Goal: Navigation & Orientation: Understand site structure

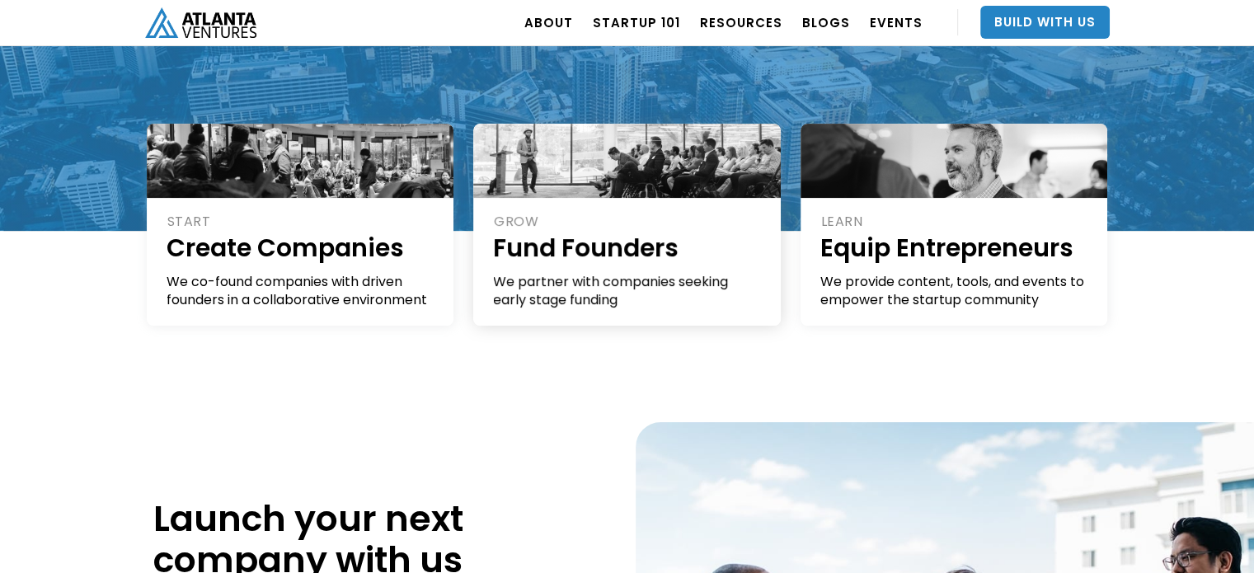
scroll to position [343, 0]
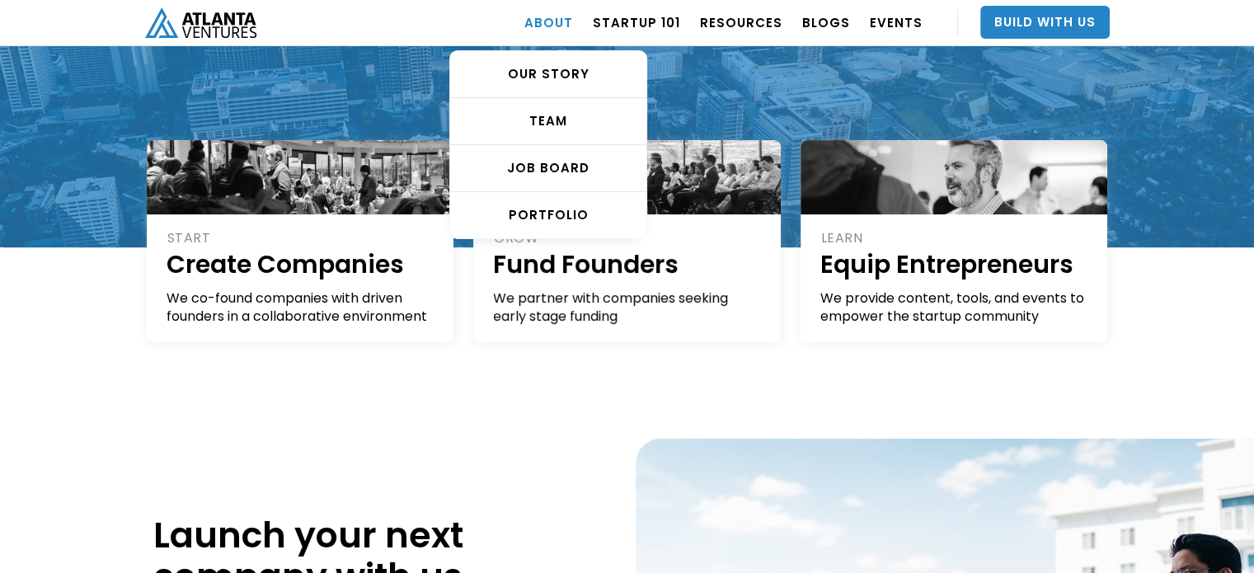
click at [573, 23] on link "ABOUT" at bounding box center [548, 22] width 49 height 46
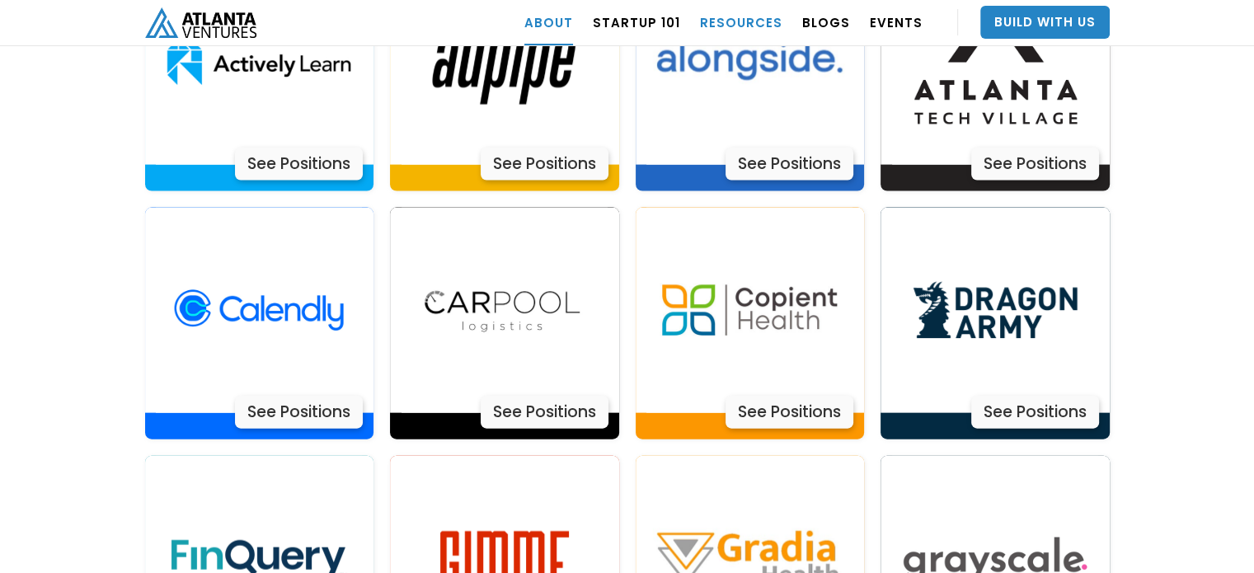
scroll to position [3517, 0]
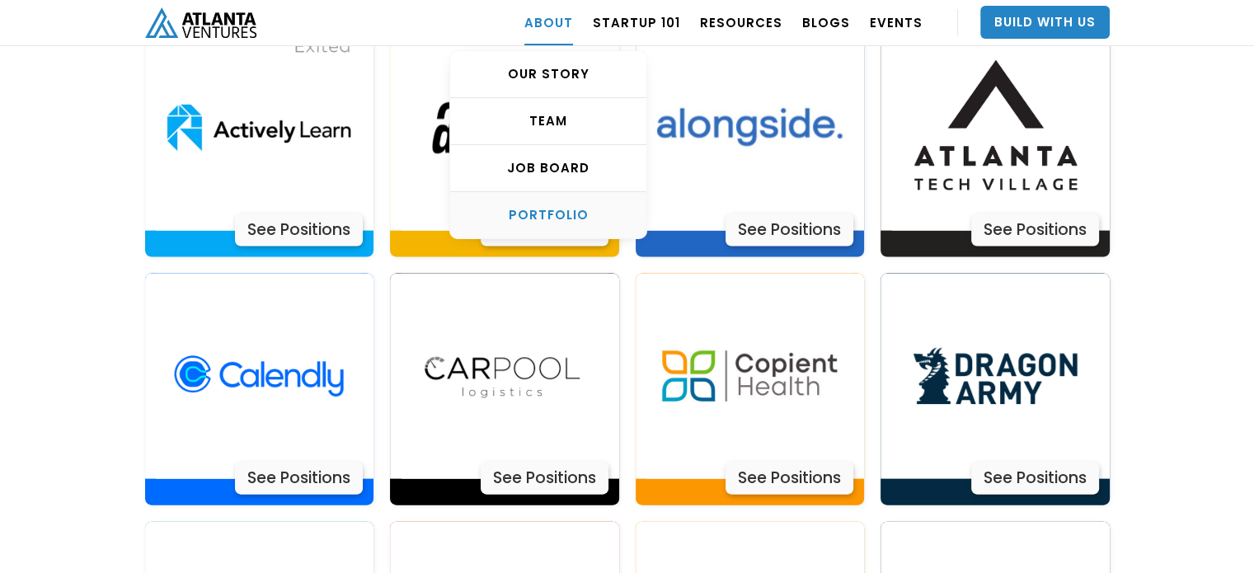
click at [555, 218] on div "PORTFOLIO" at bounding box center [548, 215] width 196 height 16
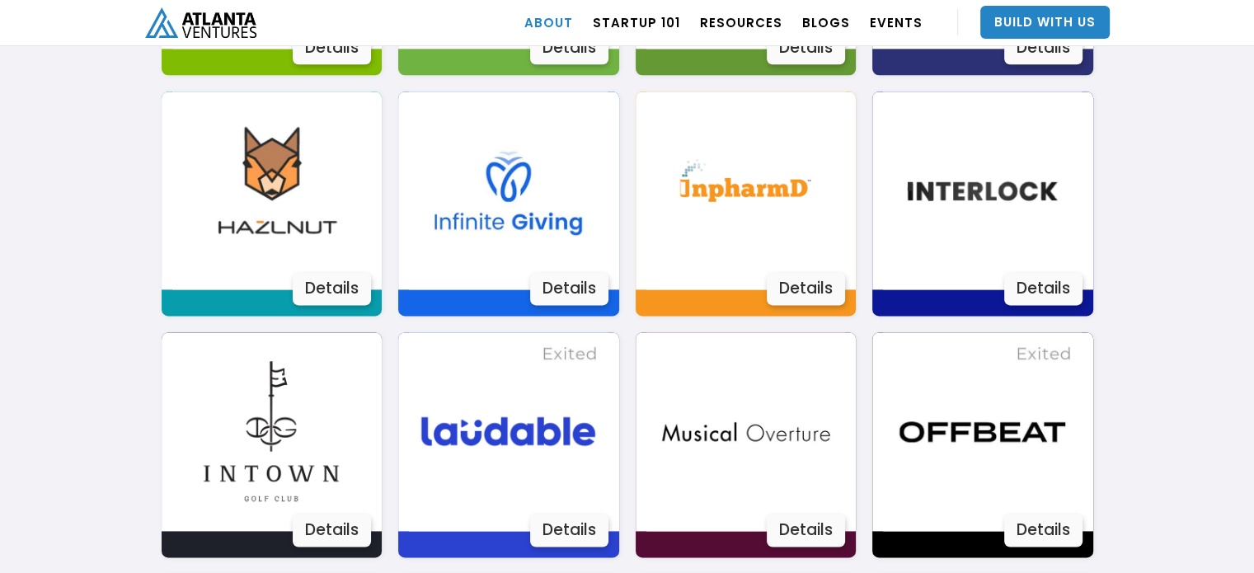
scroll to position [2050, 0]
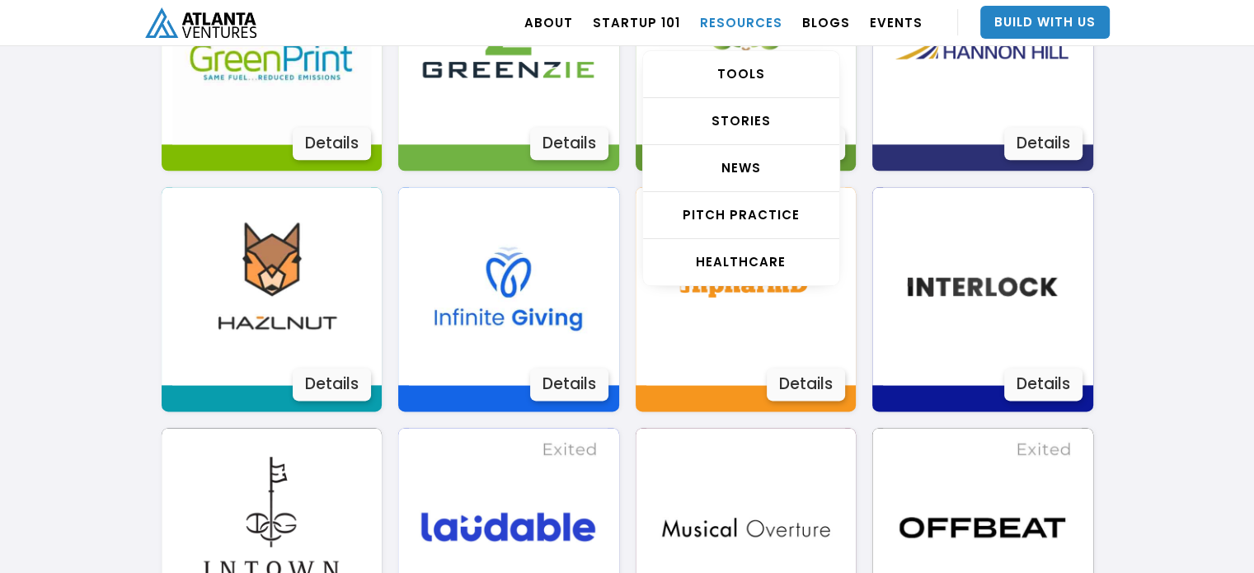
click at [731, 23] on link "RESOURCES" at bounding box center [741, 22] width 82 height 46
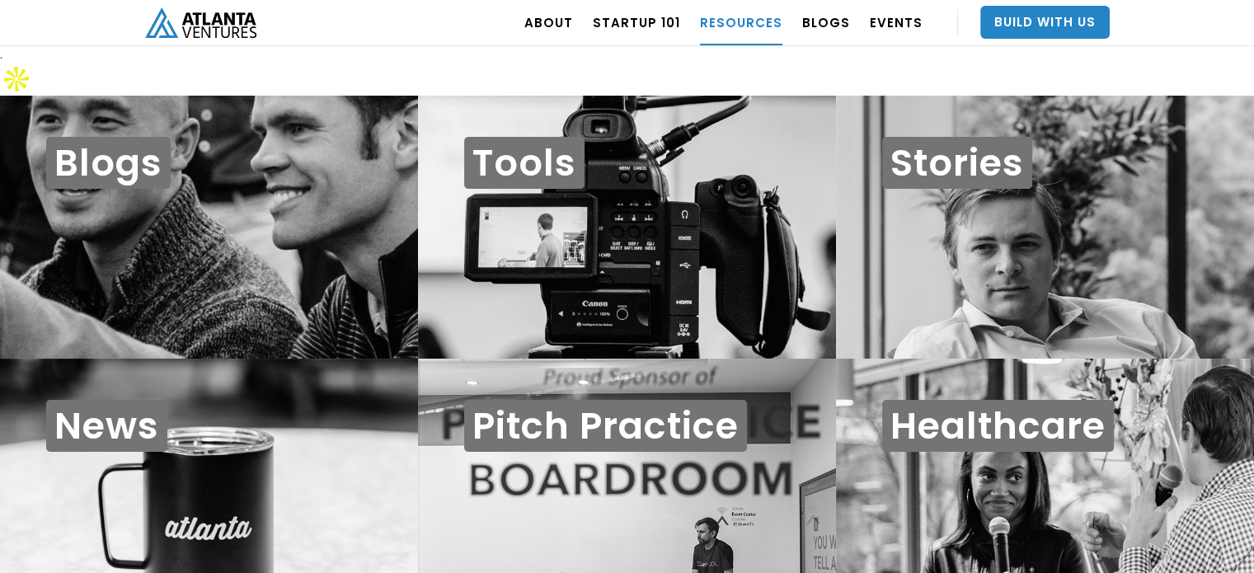
scroll to position [16, 0]
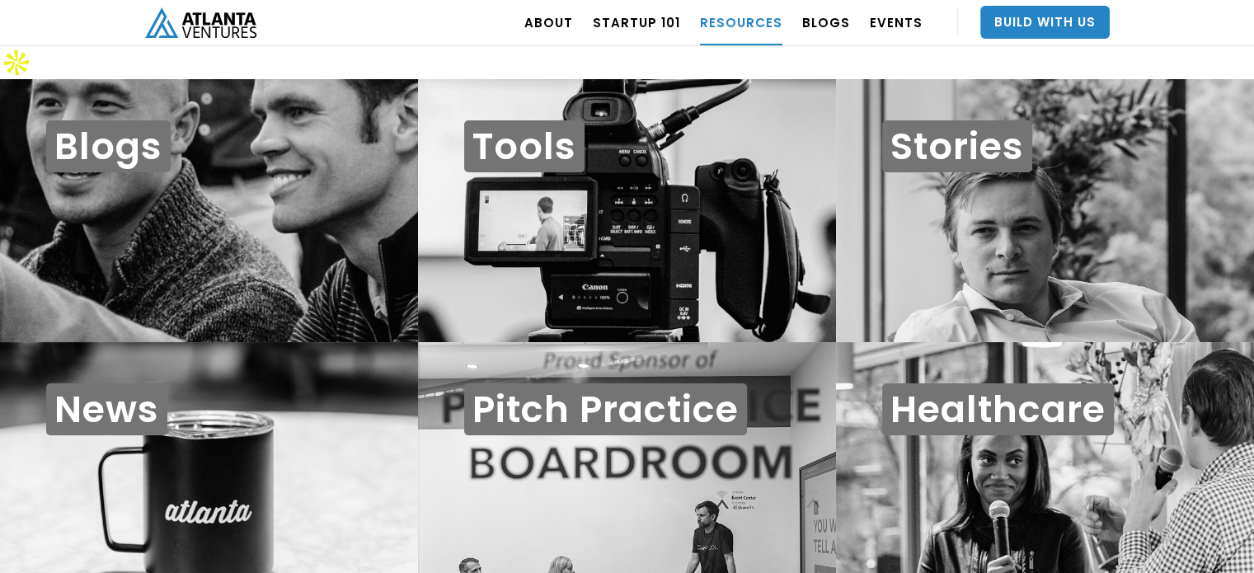
click at [192, 26] on img "home" at bounding box center [200, 22] width 111 height 30
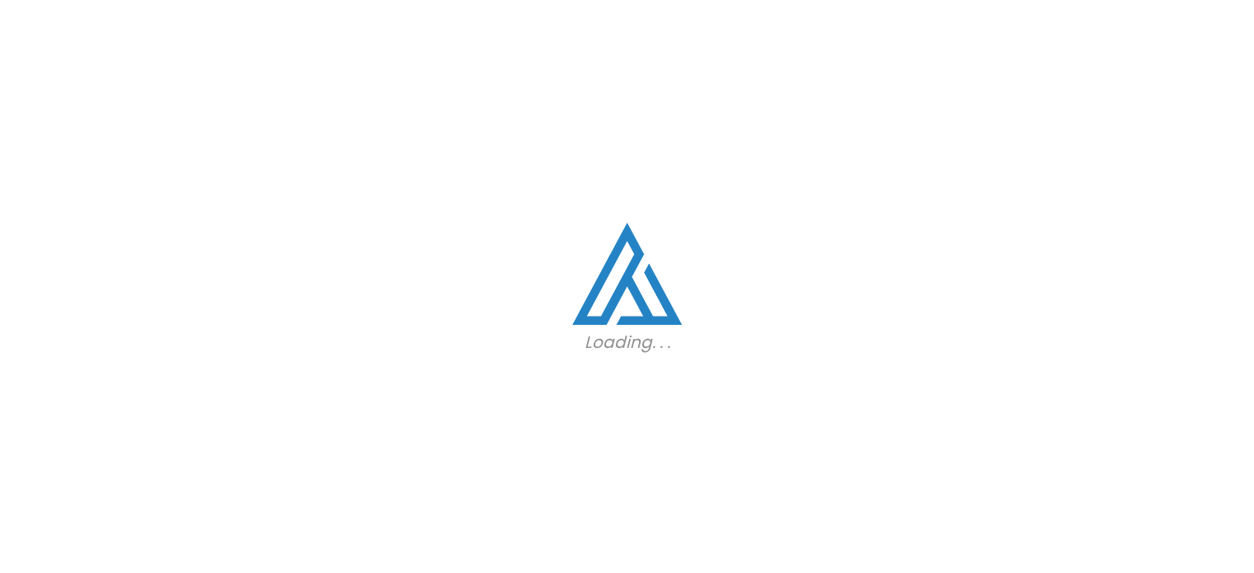
drag, startPoint x: 1259, startPoint y: 42, endPoint x: 1259, endPoint y: -2, distance: 44.5
click at [1253, 0] on html ". Loading. . . ABOUT OUR STORY TEAM Job Board PORTFOLIO Startup 101 RESOURCES T…" at bounding box center [627, 286] width 1254 height 573
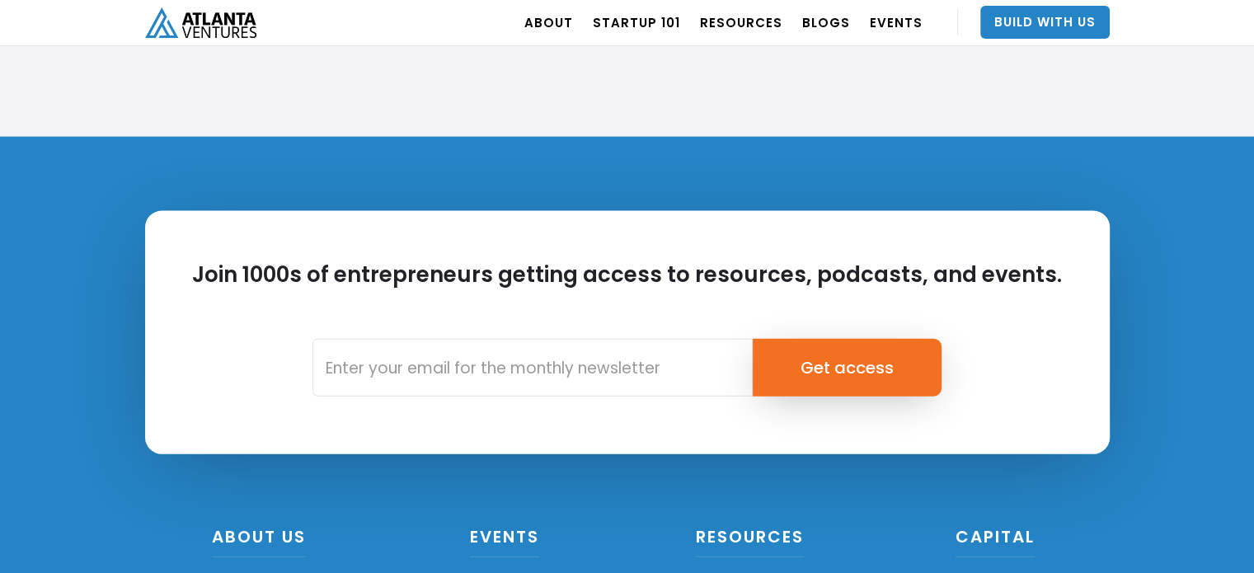
scroll to position [3993, 0]
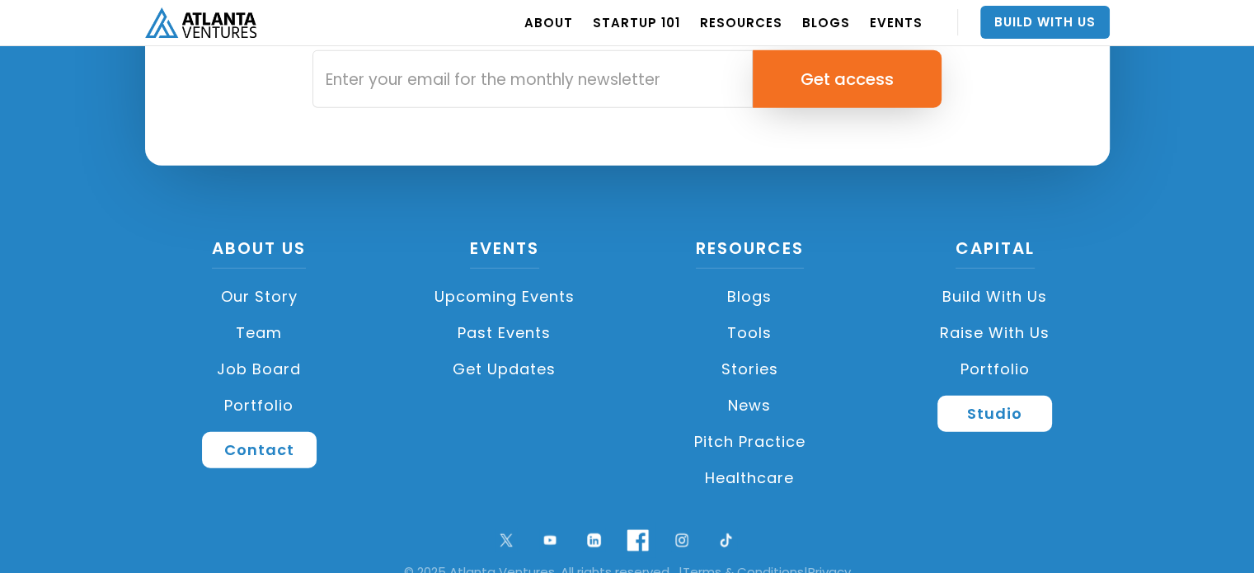
click at [636, 523] on img at bounding box center [637, 540] width 35 height 35
click at [686, 523] on img at bounding box center [681, 540] width 35 height 35
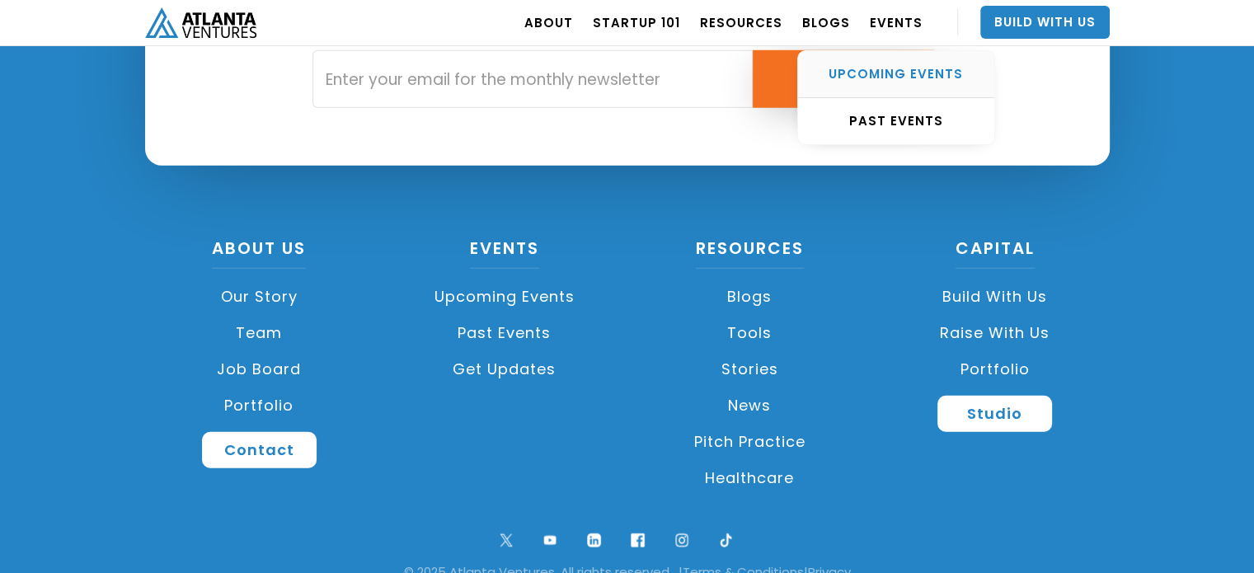
click at [914, 75] on div "UPCOMING EVENTS" at bounding box center [896, 74] width 196 height 16
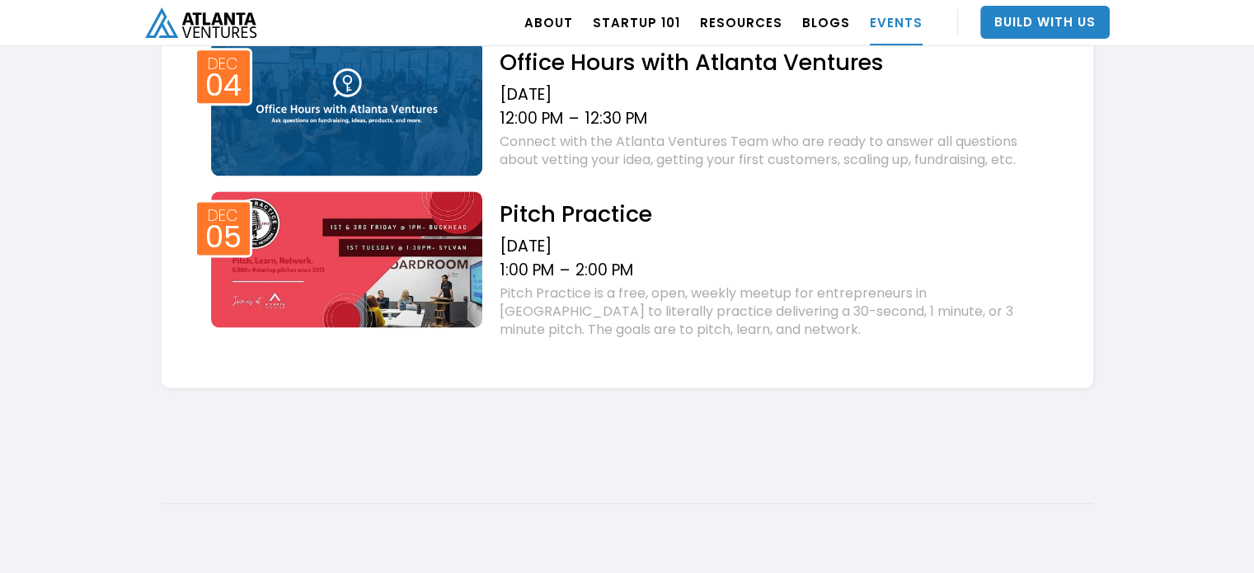
scroll to position [2191, 0]
